Goal: Information Seeking & Learning: Learn about a topic

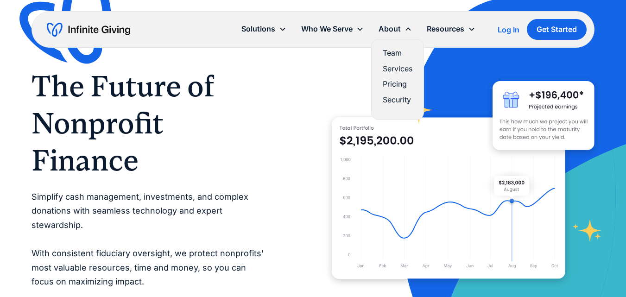
click at [394, 51] on link "Team" at bounding box center [398, 53] width 30 height 13
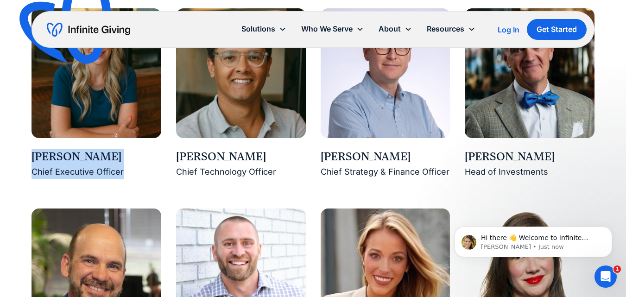
drag, startPoint x: 31, startPoint y: 154, endPoint x: 134, endPoint y: 171, distance: 104.6
copy div "Karen Houghton Chief Executive Officer"
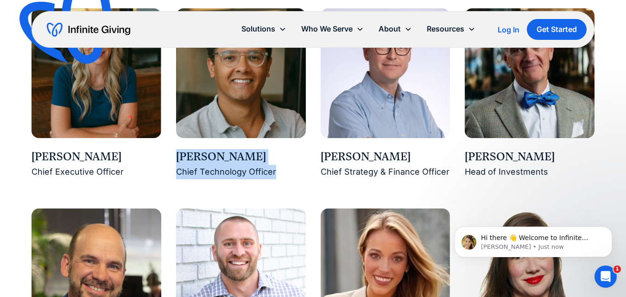
drag, startPoint x: 178, startPoint y: 154, endPoint x: 274, endPoint y: 168, distance: 97.4
click at [274, 168] on div "Connor Ford Chief Technology Officer" at bounding box center [241, 164] width 130 height 30
copy div "Connor Ford Chief Technology Officer"
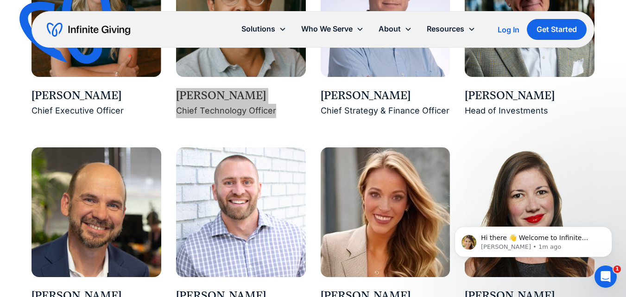
scroll to position [881, 0]
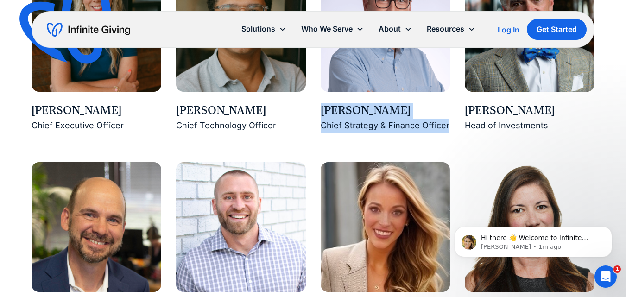
drag, startPoint x: 323, startPoint y: 111, endPoint x: 448, endPoint y: 133, distance: 127.6
copy div "Ross Hendrickson Chief Strategy & Finance Officer"
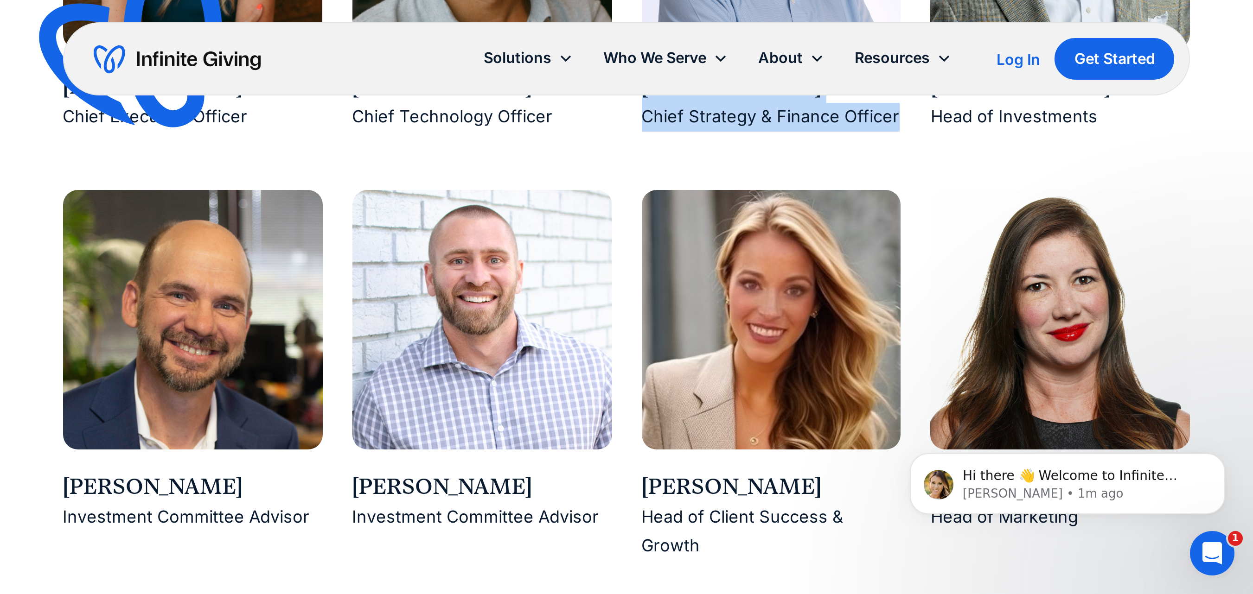
scroll to position [1066, 0]
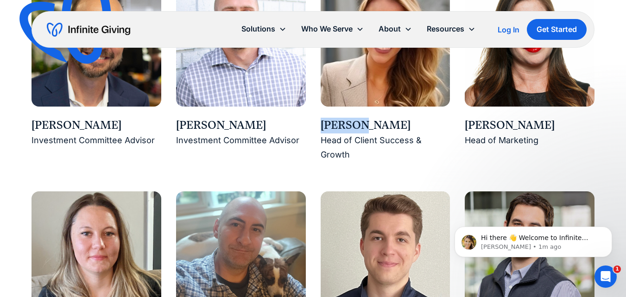
drag, startPoint x: 319, startPoint y: 121, endPoint x: 361, endPoint y: 132, distance: 42.7
click at [361, 132] on div "Karen Houghton Chief Executive Officer Connor Ford Chief Technology Officer Ros…" at bounding box center [314, 170] width 564 height 786
click at [423, 156] on div "Head of Client Success & Growth" at bounding box center [386, 148] width 130 height 28
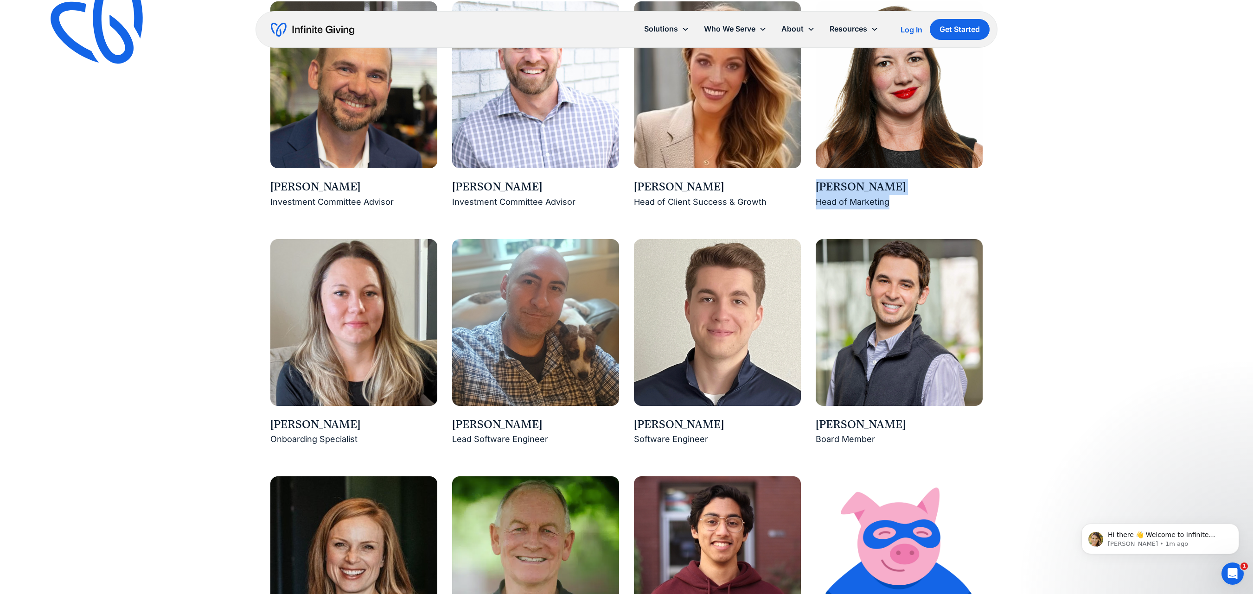
drag, startPoint x: 814, startPoint y: 184, endPoint x: 903, endPoint y: 203, distance: 91.1
click at [626, 203] on div "Karen Houghton Chief Executive Officer Connor Ford Chief Technology Officer Ros…" at bounding box center [626, 224] width 712 height 920
copy div "Lauren Patrick Head of Marketing"
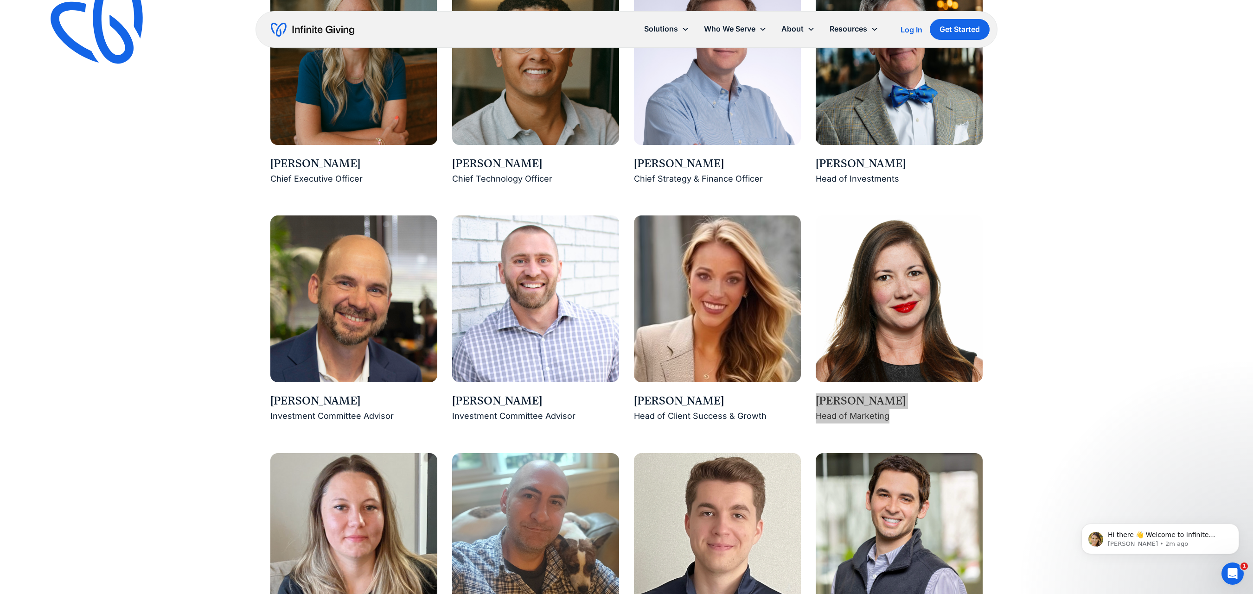
scroll to position [788, 0]
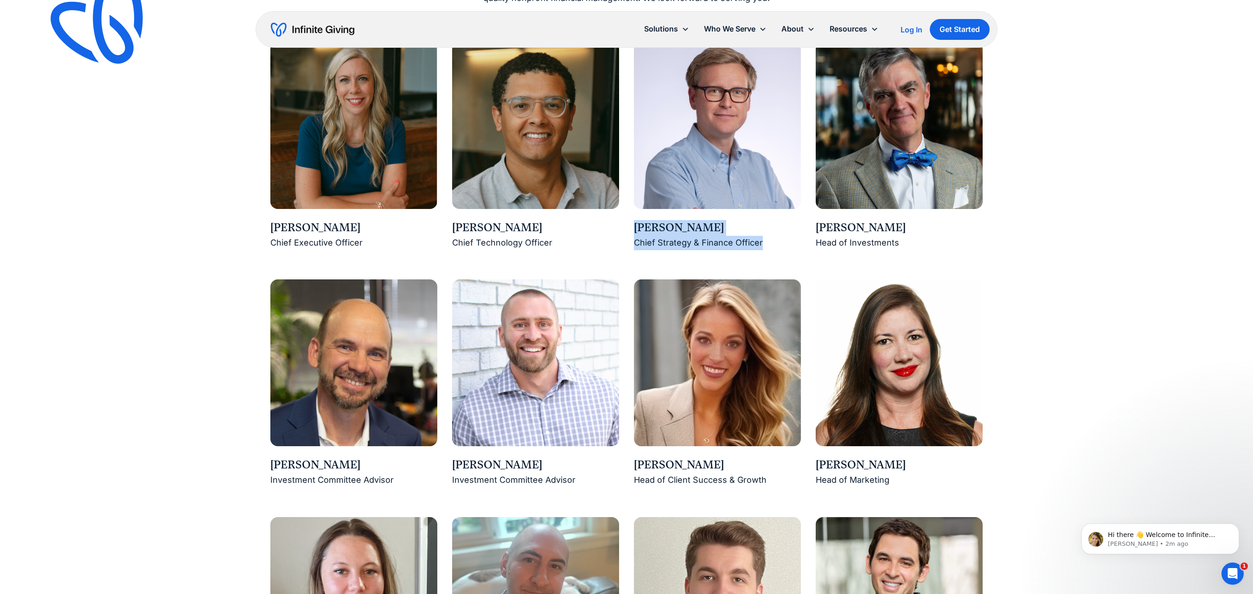
drag, startPoint x: 636, startPoint y: 225, endPoint x: 770, endPoint y: 246, distance: 135.1
click at [626, 246] on div "Ross Hendrickson Chief Strategy & Finance Officer" at bounding box center [717, 235] width 167 height 30
copy div "Ross Hendrickson Chief Strategy & Finance Officer"
